Goal: Transaction & Acquisition: Download file/media

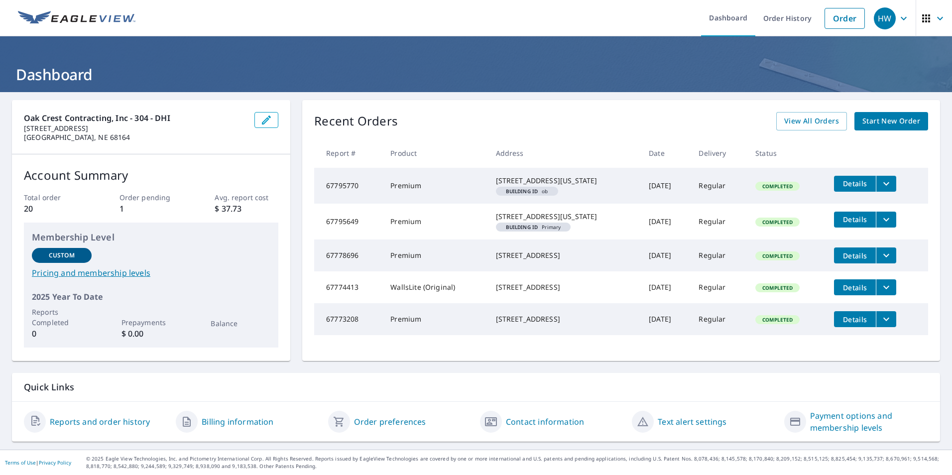
click at [797, 107] on div "Recent Orders View All Orders Start New Order Report # Product Address Date Del…" at bounding box center [621, 230] width 638 height 261
click at [796, 123] on span "View All Orders" at bounding box center [811, 121] width 55 height 12
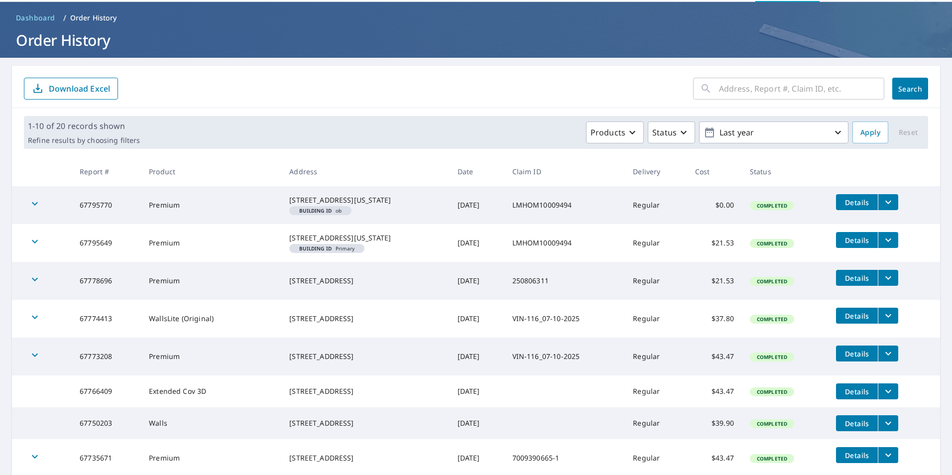
scroll to position [50, 0]
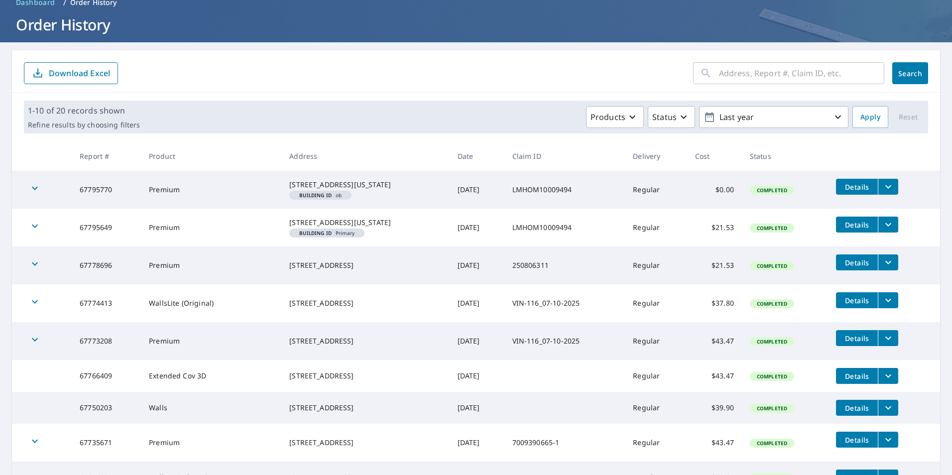
click at [764, 72] on input "text" at bounding box center [801, 73] width 165 height 28
type input "105"
click button "Search" at bounding box center [910, 73] width 36 height 22
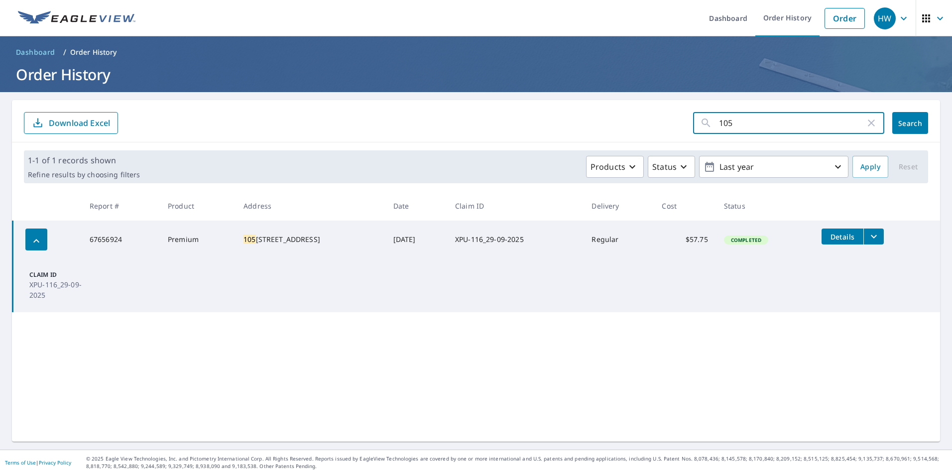
click at [793, 115] on input "105" at bounding box center [792, 123] width 146 height 28
type input "101"
click button "Search" at bounding box center [910, 123] width 36 height 22
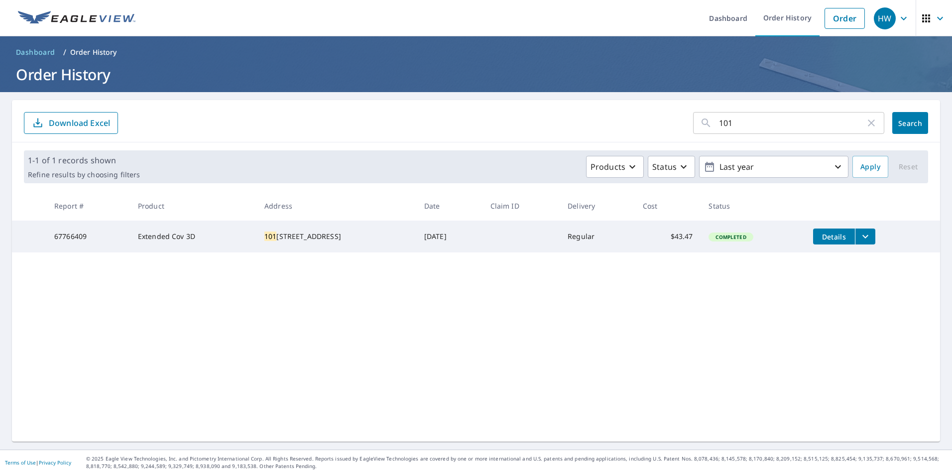
click at [334, 236] on div "[STREET_ADDRESS]" at bounding box center [336, 236] width 144 height 10
click at [822, 231] on button "Details" at bounding box center [834, 236] width 42 height 16
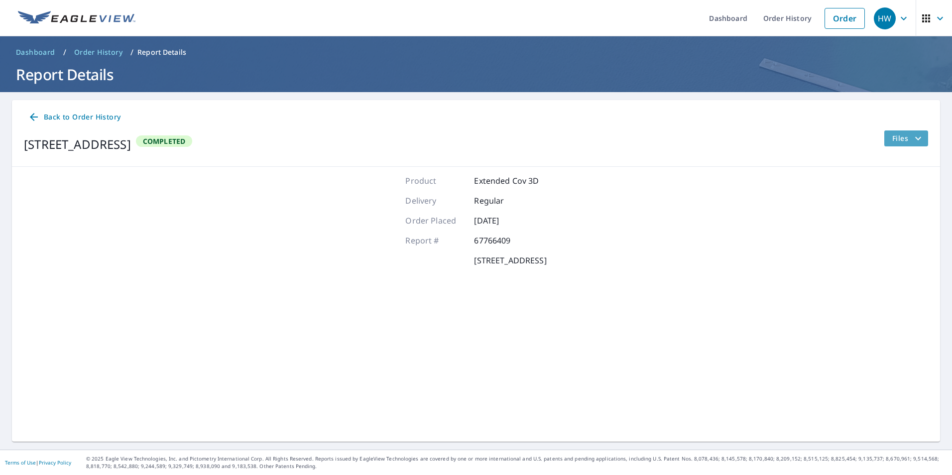
click at [912, 136] on icon "filesDropdownBtn-67766409" at bounding box center [918, 138] width 12 height 12
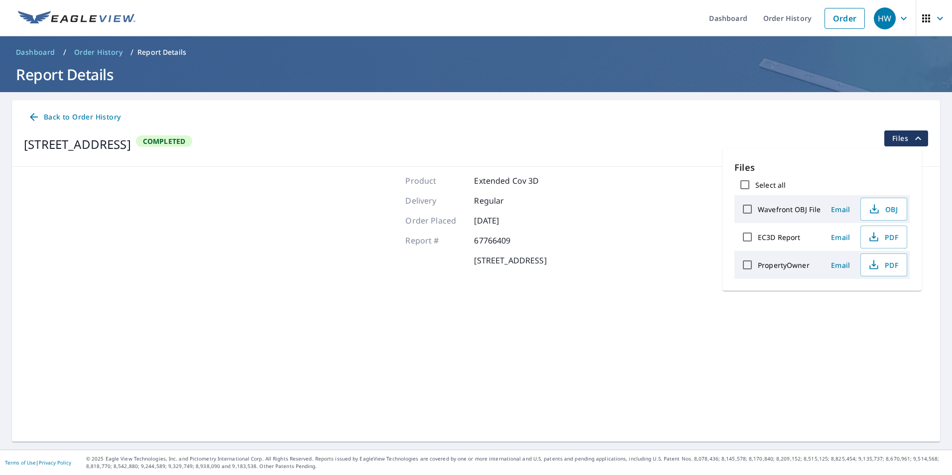
click at [901, 137] on span "Files" at bounding box center [908, 138] width 32 height 12
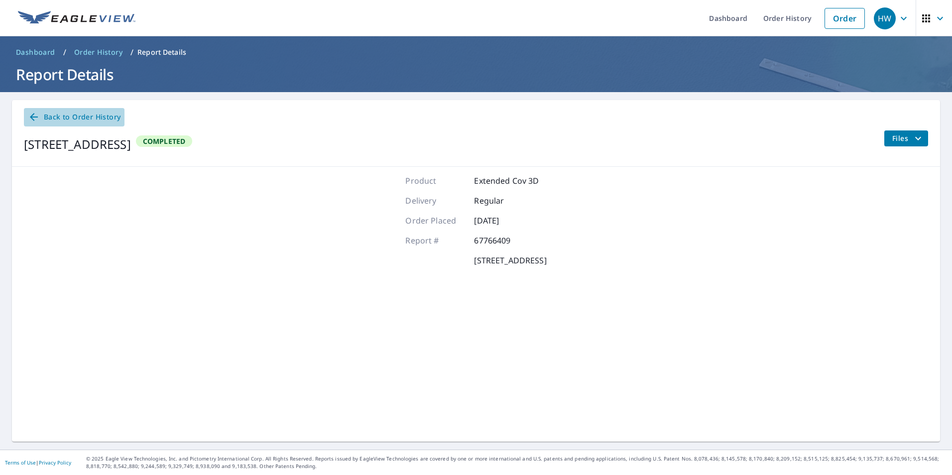
click at [39, 121] on span "Back to Order History" at bounding box center [74, 117] width 93 height 12
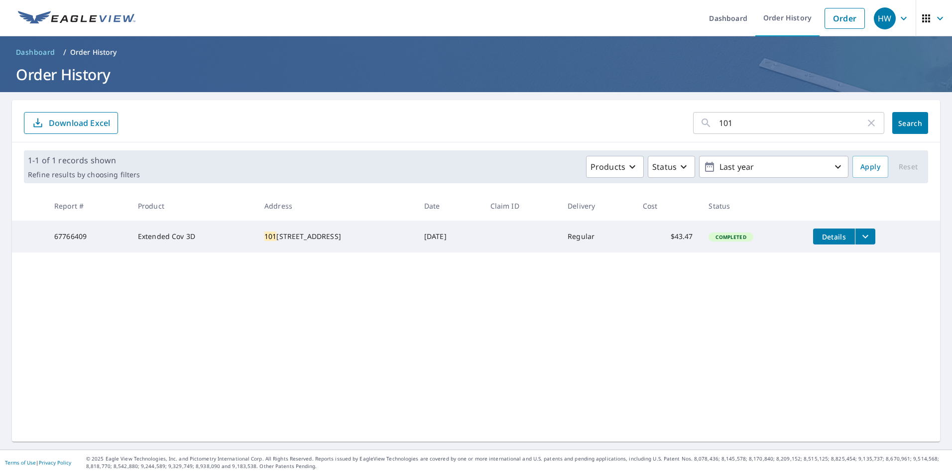
click at [455, 235] on td "[DATE]" at bounding box center [449, 236] width 66 height 32
click at [273, 237] on div "[STREET_ADDRESS]" at bounding box center [336, 236] width 144 height 10
drag, startPoint x: 273, startPoint y: 237, endPoint x: 187, endPoint y: 240, distance: 86.2
click at [187, 240] on td "Extended Cov 3D" at bounding box center [193, 236] width 126 height 32
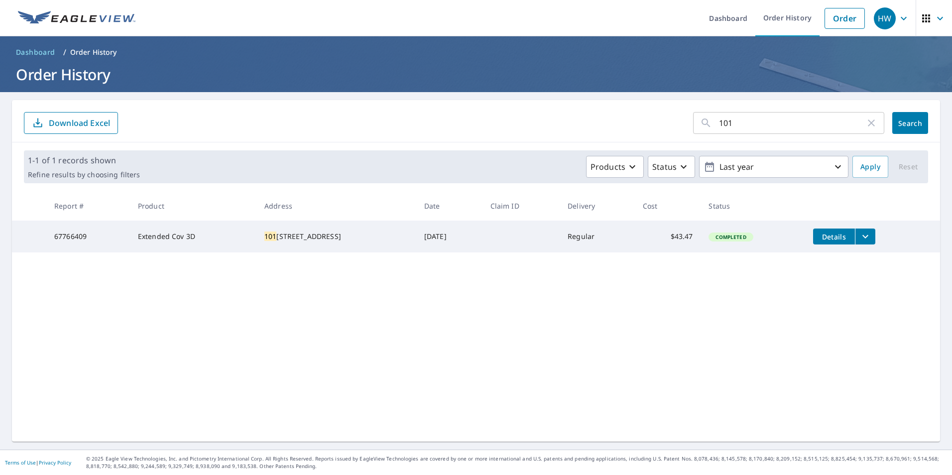
click at [150, 242] on td "Extended Cov 3D" at bounding box center [193, 236] width 126 height 32
drag, startPoint x: 859, startPoint y: 231, endPoint x: 856, endPoint y: 238, distance: 8.0
click at [860, 231] on icon "filesDropdownBtn-67766409" at bounding box center [865, 236] width 12 height 12
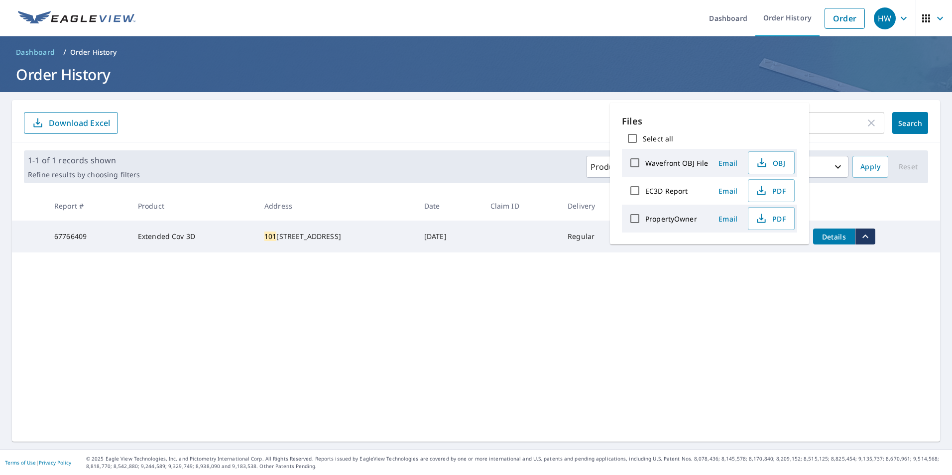
click at [873, 239] on td "Details" at bounding box center [872, 236] width 135 height 32
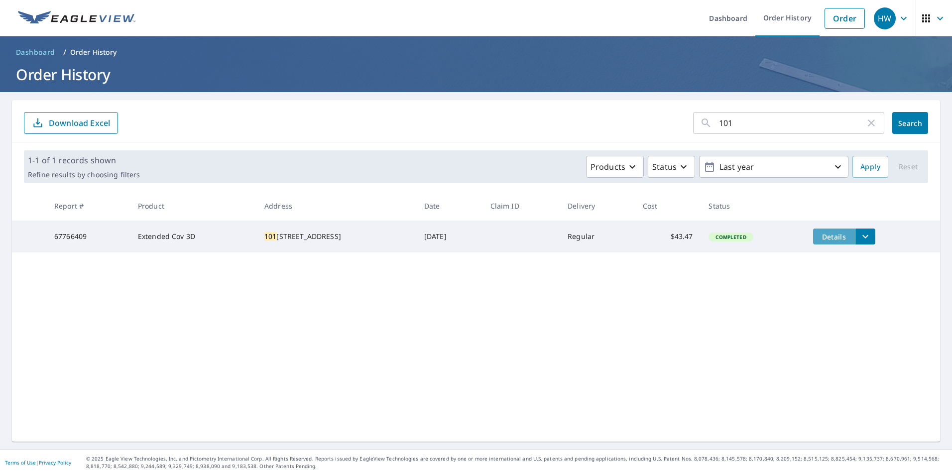
click at [834, 237] on span "Details" at bounding box center [834, 236] width 30 height 9
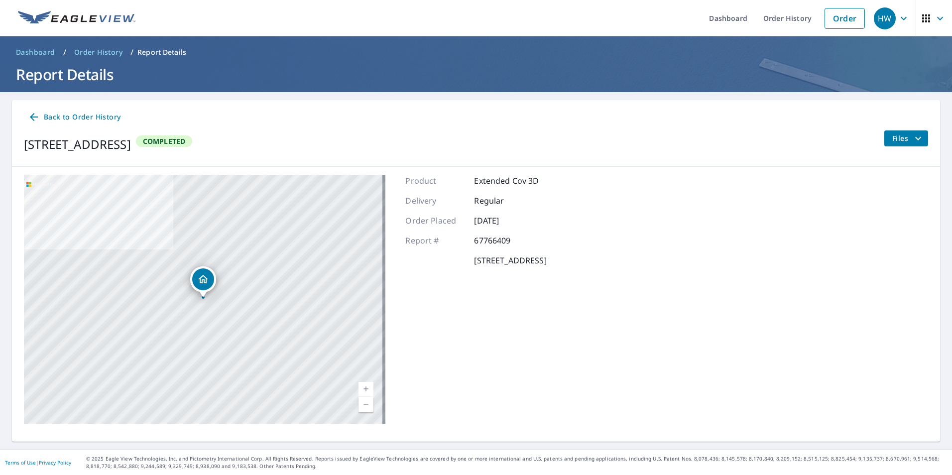
drag, startPoint x: 901, startPoint y: 128, endPoint x: 899, endPoint y: 136, distance: 8.1
click at [900, 130] on div "Back to Order History [STREET_ADDRESS] Completed Files" at bounding box center [476, 133] width 928 height 67
click at [900, 140] on span "Files" at bounding box center [908, 138] width 32 height 12
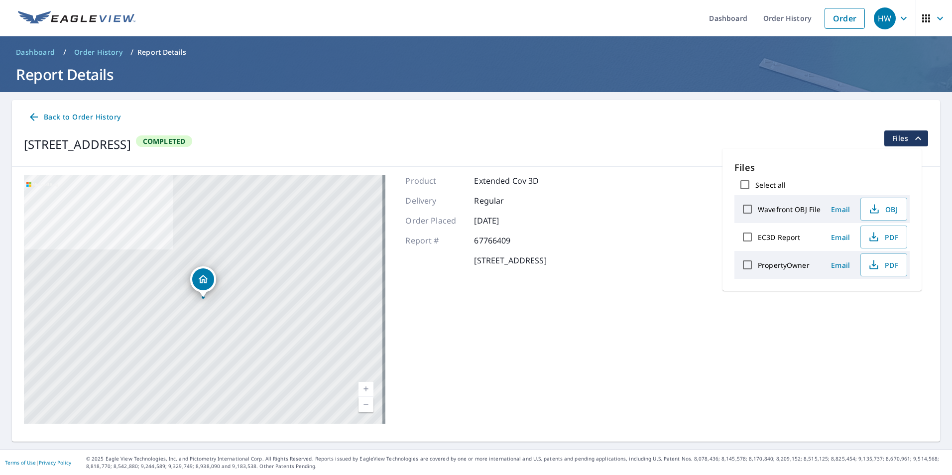
click at [798, 213] on label "Wavefront OBJ File" at bounding box center [789, 209] width 63 height 9
click at [758, 213] on input "Wavefront OBJ File" at bounding box center [747, 209] width 21 height 21
click at [799, 210] on label "Wavefront OBJ File" at bounding box center [789, 209] width 63 height 9
click at [758, 210] on input "Wavefront OBJ File" at bounding box center [747, 209] width 21 height 21
checkbox input "false"
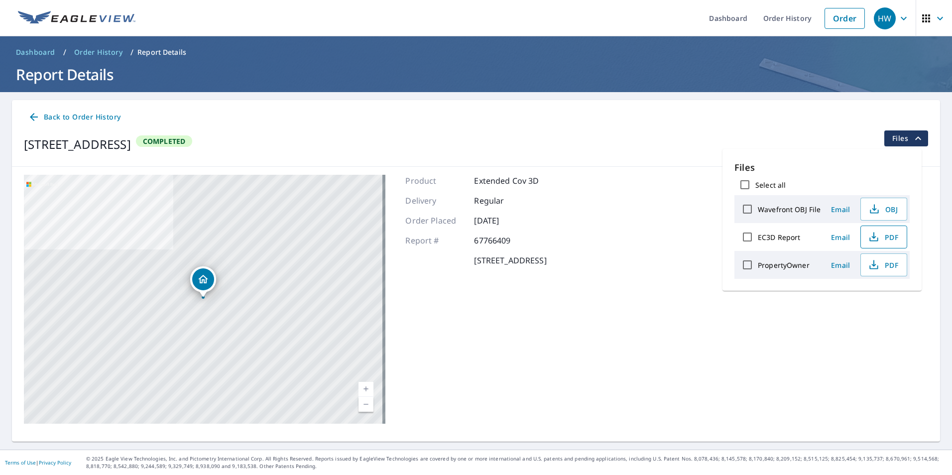
click at [867, 232] on icon "button" at bounding box center [873, 237] width 12 height 12
